Goal: Task Accomplishment & Management: Use online tool/utility

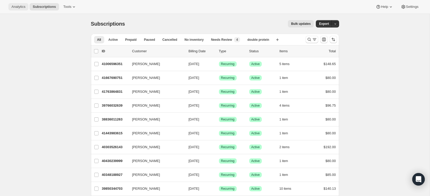
click at [26, 6] on button "Analytics" at bounding box center [18, 6] width 20 height 7
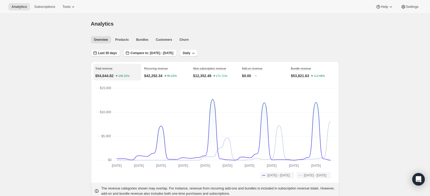
click at [112, 50] on button "Last 30 days" at bounding box center [105, 52] width 29 height 7
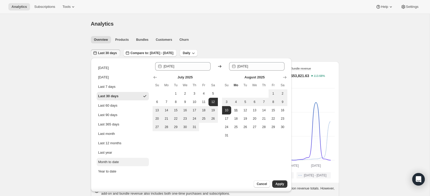
drag, startPoint x: 124, startPoint y: 163, endPoint x: 134, endPoint y: 165, distance: 10.2
click at [124, 163] on button "Month to date" at bounding box center [123, 162] width 52 height 8
type input "[DATE]"
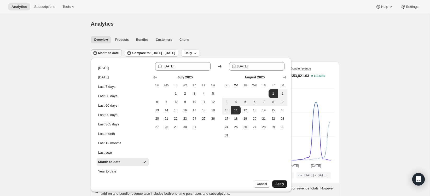
click at [283, 187] on button "Apply" at bounding box center [279, 183] width 15 height 7
